Goal: Task Accomplishment & Management: Manage account settings

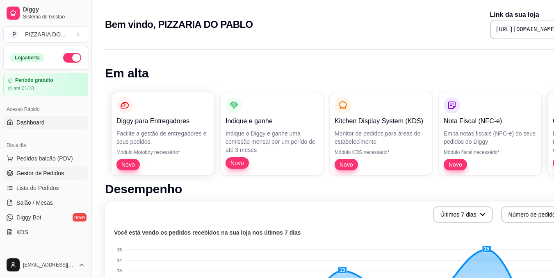
click at [32, 177] on span "Gestor de Pedidos" at bounding box center [40, 173] width 48 height 8
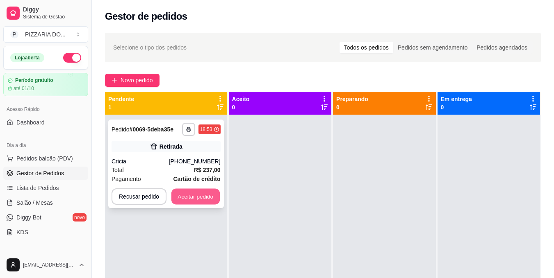
click at [183, 199] on button "Aceitar pedido" at bounding box center [195, 197] width 48 height 16
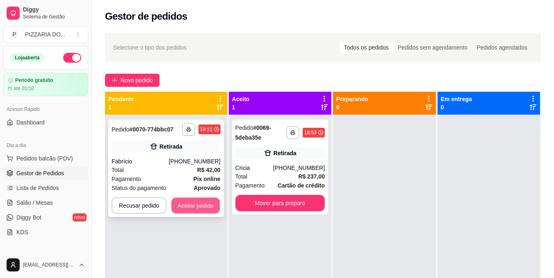
click at [195, 204] on button "Aceitar pedido" at bounding box center [195, 206] width 48 height 16
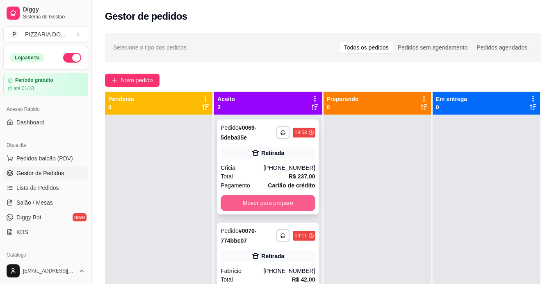
click at [276, 201] on button "Mover para preparo" at bounding box center [267, 203] width 94 height 16
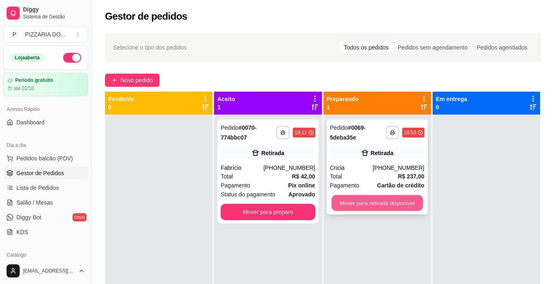
click at [389, 202] on button "Mover para retirada disponível" at bounding box center [376, 203] width 91 height 16
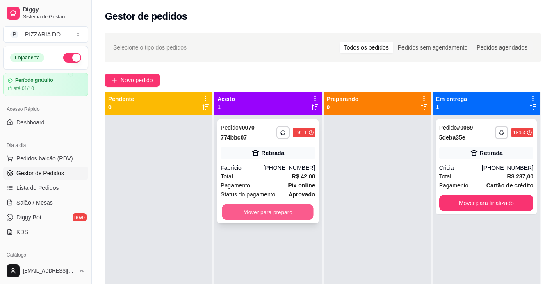
click at [291, 214] on button "Mover para preparo" at bounding box center [267, 212] width 91 height 16
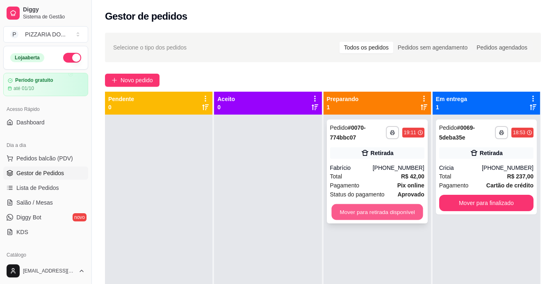
click at [357, 210] on button "Mover para retirada disponível" at bounding box center [376, 212] width 91 height 16
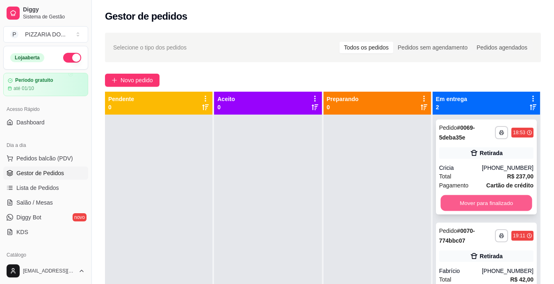
click at [475, 204] on button "Mover para finalizado" at bounding box center [485, 203] width 91 height 16
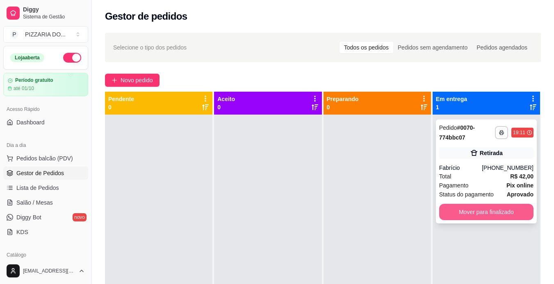
click at [498, 214] on button "Mover para finalizado" at bounding box center [486, 212] width 94 height 16
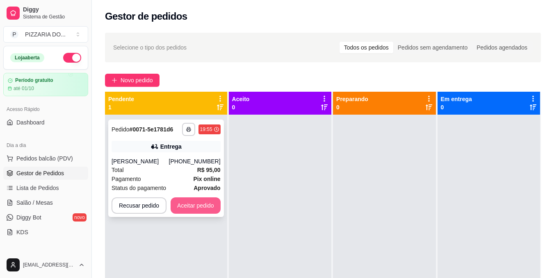
click at [183, 211] on button "Aceitar pedido" at bounding box center [195, 205] width 50 height 16
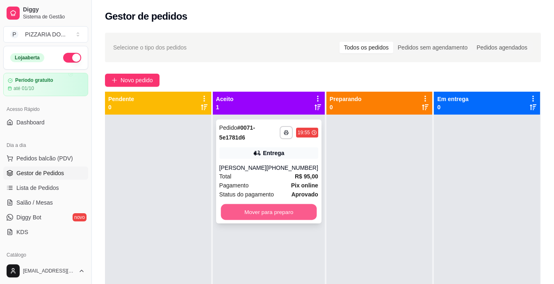
click at [245, 220] on button "Mover para preparo" at bounding box center [268, 212] width 96 height 16
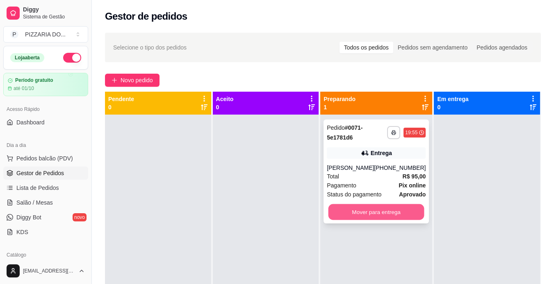
click at [384, 219] on button "Mover para entrega" at bounding box center [376, 212] width 96 height 16
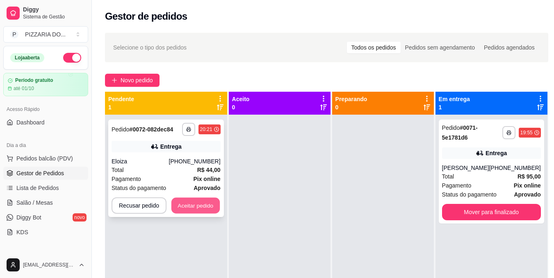
click at [214, 206] on button "Aceitar pedido" at bounding box center [195, 206] width 48 height 16
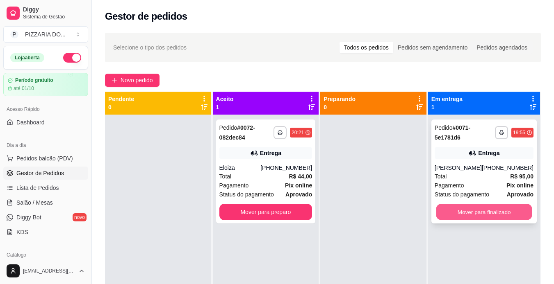
click at [472, 218] on button "Mover para finalizado" at bounding box center [484, 212] width 96 height 16
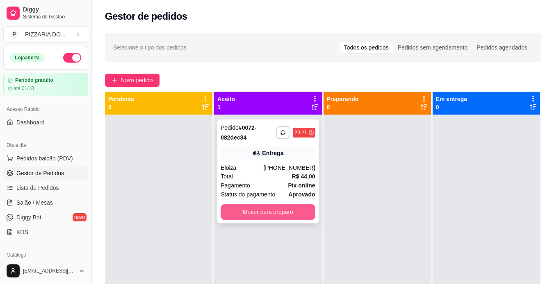
click at [291, 211] on button "Mover para preparo" at bounding box center [267, 212] width 94 height 16
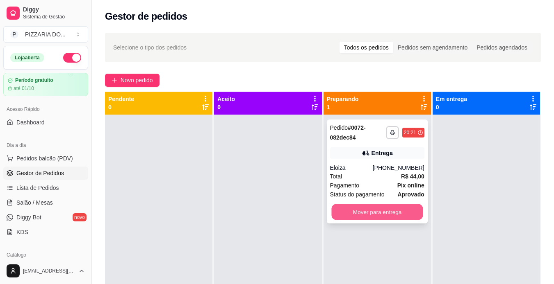
click at [358, 209] on button "Mover para entrega" at bounding box center [376, 212] width 91 height 16
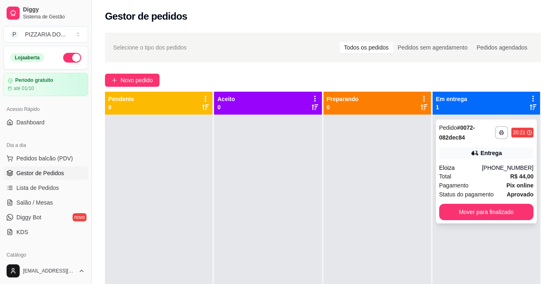
click at [476, 166] on div "Eloiza" at bounding box center [460, 168] width 43 height 8
click at [482, 212] on button "Mover para finalizado" at bounding box center [486, 212] width 94 height 16
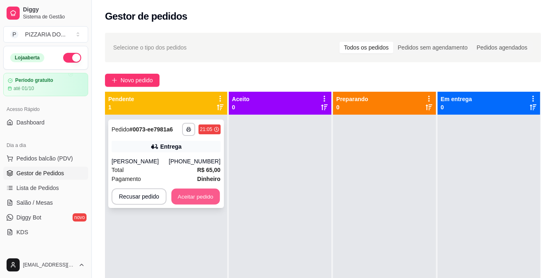
click at [179, 202] on button "Aceitar pedido" at bounding box center [195, 197] width 48 height 16
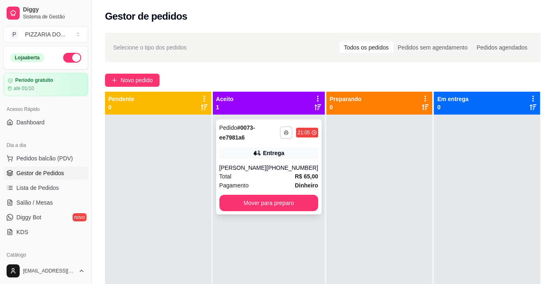
click at [280, 136] on button "button" at bounding box center [285, 132] width 13 height 13
click at [255, 163] on button "IMPRESSORA" at bounding box center [257, 161] width 57 height 13
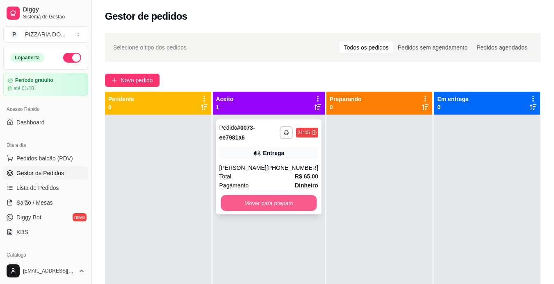
click at [261, 202] on button "Mover para preparo" at bounding box center [268, 203] width 96 height 16
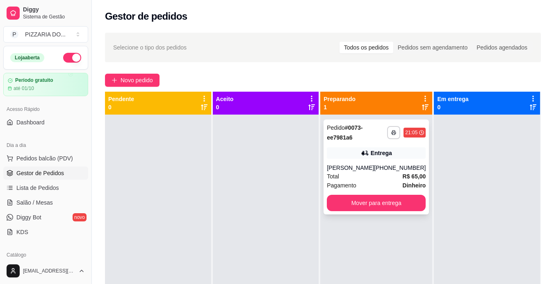
click at [367, 184] on div "Pagamento Dinheiro" at bounding box center [376, 185] width 99 height 9
click at [363, 179] on div "Total R$ 65,00" at bounding box center [376, 176] width 99 height 9
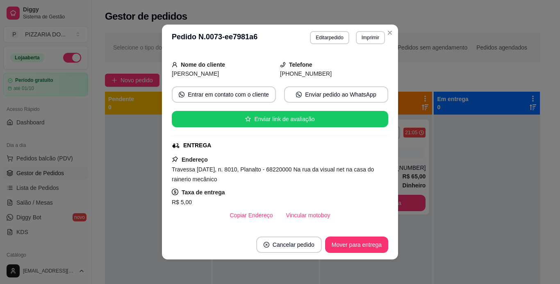
scroll to position [49, 0]
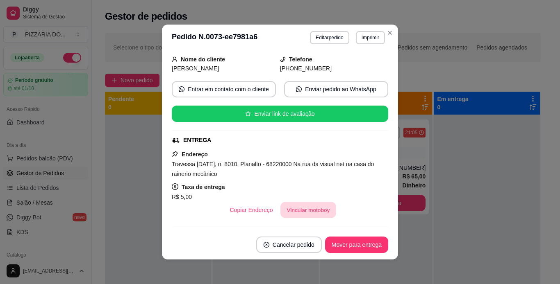
click at [305, 208] on button "Vincular motoboy" at bounding box center [308, 210] width 56 height 16
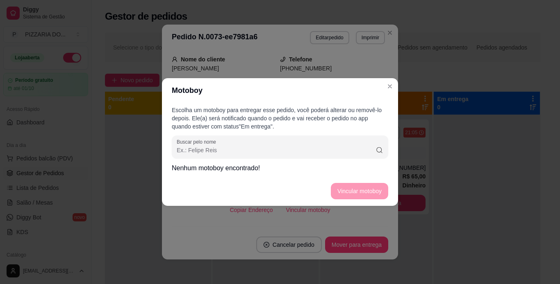
click at [340, 191] on footer "Vincular motoboy" at bounding box center [280, 191] width 236 height 29
click at [343, 194] on footer "Vincular motoboy" at bounding box center [280, 191] width 236 height 29
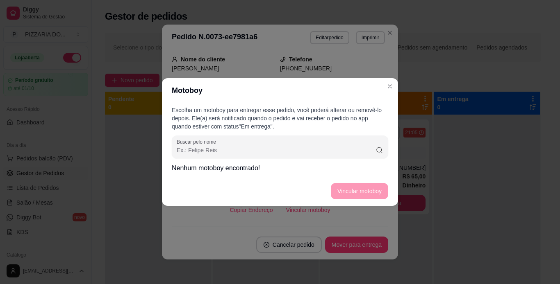
click at [343, 194] on footer "Vincular motoboy" at bounding box center [280, 191] width 236 height 29
click at [345, 192] on footer "Vincular motoboy" at bounding box center [280, 191] width 236 height 29
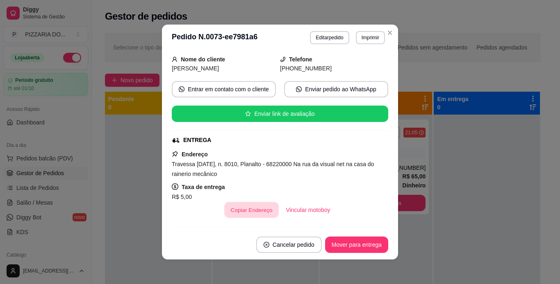
click at [250, 213] on button "Copiar Endereço" at bounding box center [251, 210] width 54 height 16
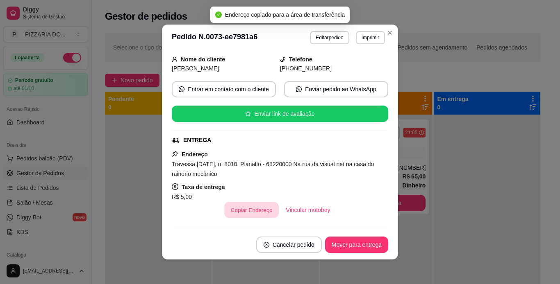
click at [250, 213] on button "Copiar Endereço" at bounding box center [251, 210] width 54 height 16
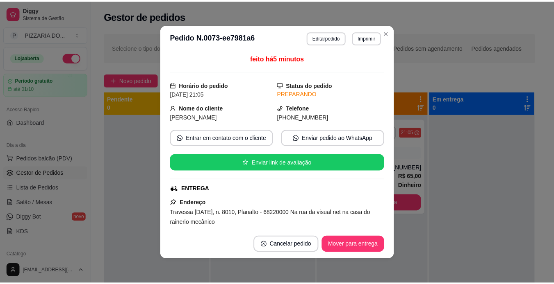
scroll to position [0, 0]
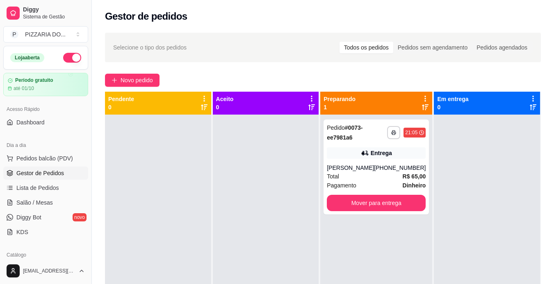
click at [472, 28] on div "**********" at bounding box center [323, 207] width 462 height 358
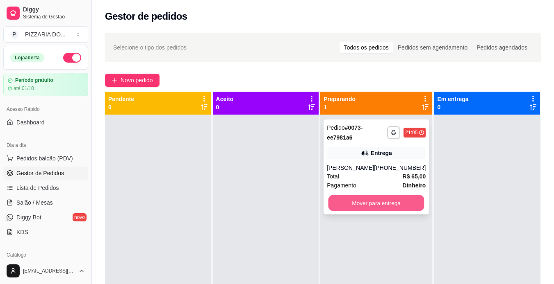
click at [377, 202] on button "Mover para entrega" at bounding box center [376, 203] width 96 height 16
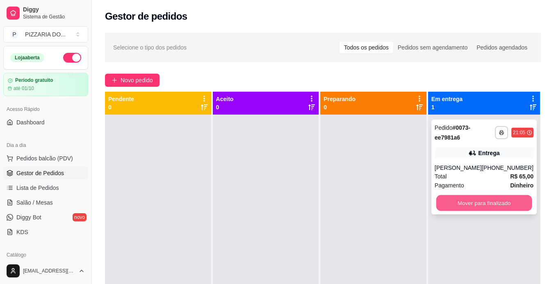
click at [479, 204] on button "Mover para finalizado" at bounding box center [484, 203] width 96 height 16
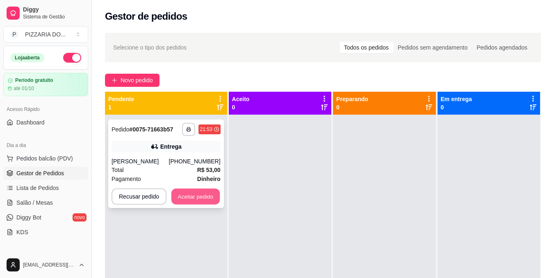
click at [189, 205] on button "Aceitar pedido" at bounding box center [195, 197] width 48 height 16
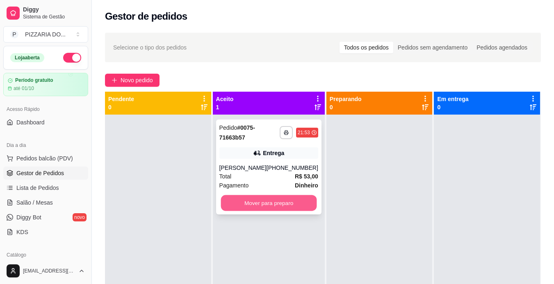
click at [263, 210] on button "Mover para preparo" at bounding box center [268, 203] width 96 height 16
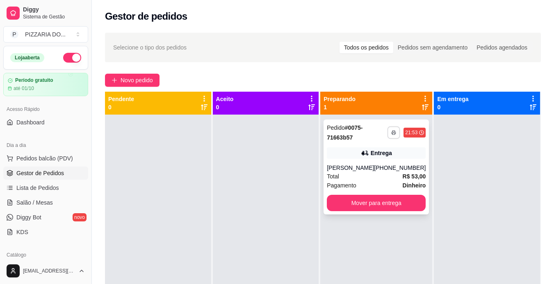
click at [392, 132] on polyline "button" at bounding box center [393, 131] width 2 height 1
click at [365, 161] on button "IMPRESSORA" at bounding box center [365, 161] width 57 height 13
click at [388, 129] on button "button" at bounding box center [393, 132] width 13 height 13
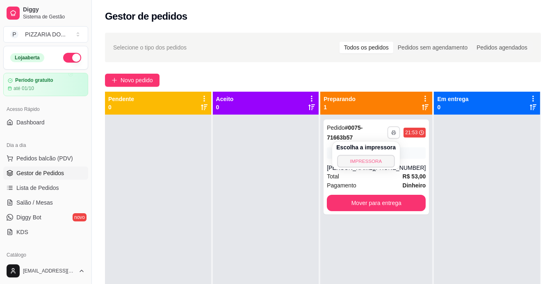
click at [380, 163] on button "IMPRESSORA" at bounding box center [365, 161] width 57 height 13
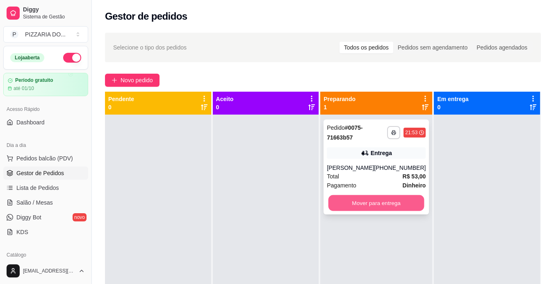
click at [383, 210] on button "Mover para entrega" at bounding box center [376, 203] width 96 height 16
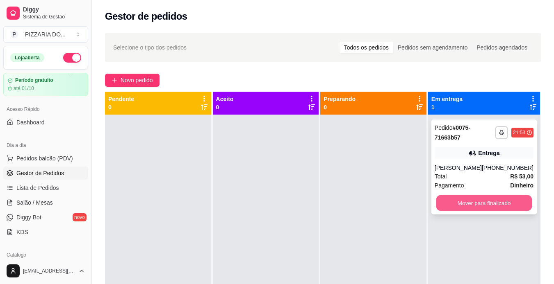
click at [485, 211] on button "Mover para finalizado" at bounding box center [484, 203] width 96 height 16
